Goal: Task Accomplishment & Management: Manage account settings

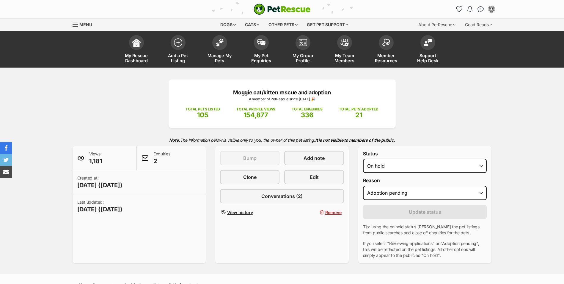
select select "adoption_pending"
click at [481, 193] on select "Please select a reason Medical reasons Reviewing applications Adoption pending …" at bounding box center [425, 192] width 124 height 14
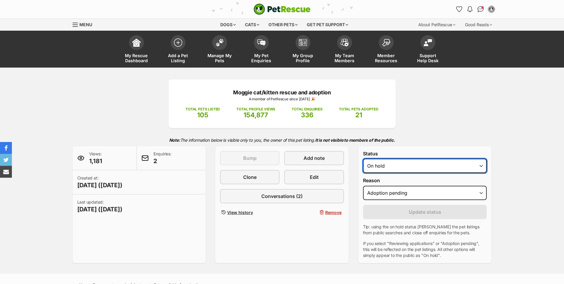
click at [481, 166] on select "Draft - not available as listing has enquires Available On hold Adopted" at bounding box center [425, 165] width 124 height 14
select select "rehomed"
click at [363, 159] on select "Draft - not available as listing has enquires Available On hold Adopted" at bounding box center [425, 165] width 124 height 14
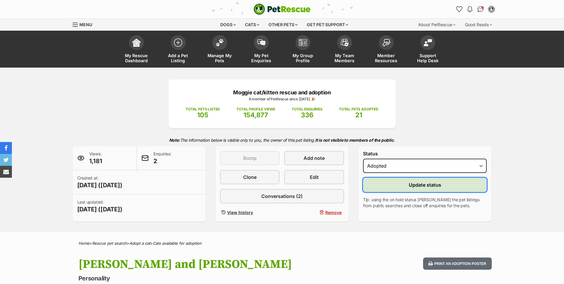
click at [426, 185] on span "Update status" at bounding box center [425, 184] width 32 height 7
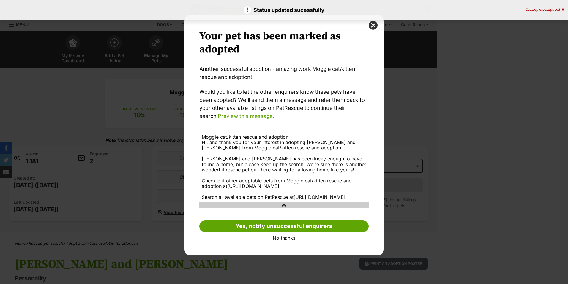
click at [279, 240] on link "No thanks" at bounding box center [283, 237] width 169 height 5
